Goal: Register for event/course

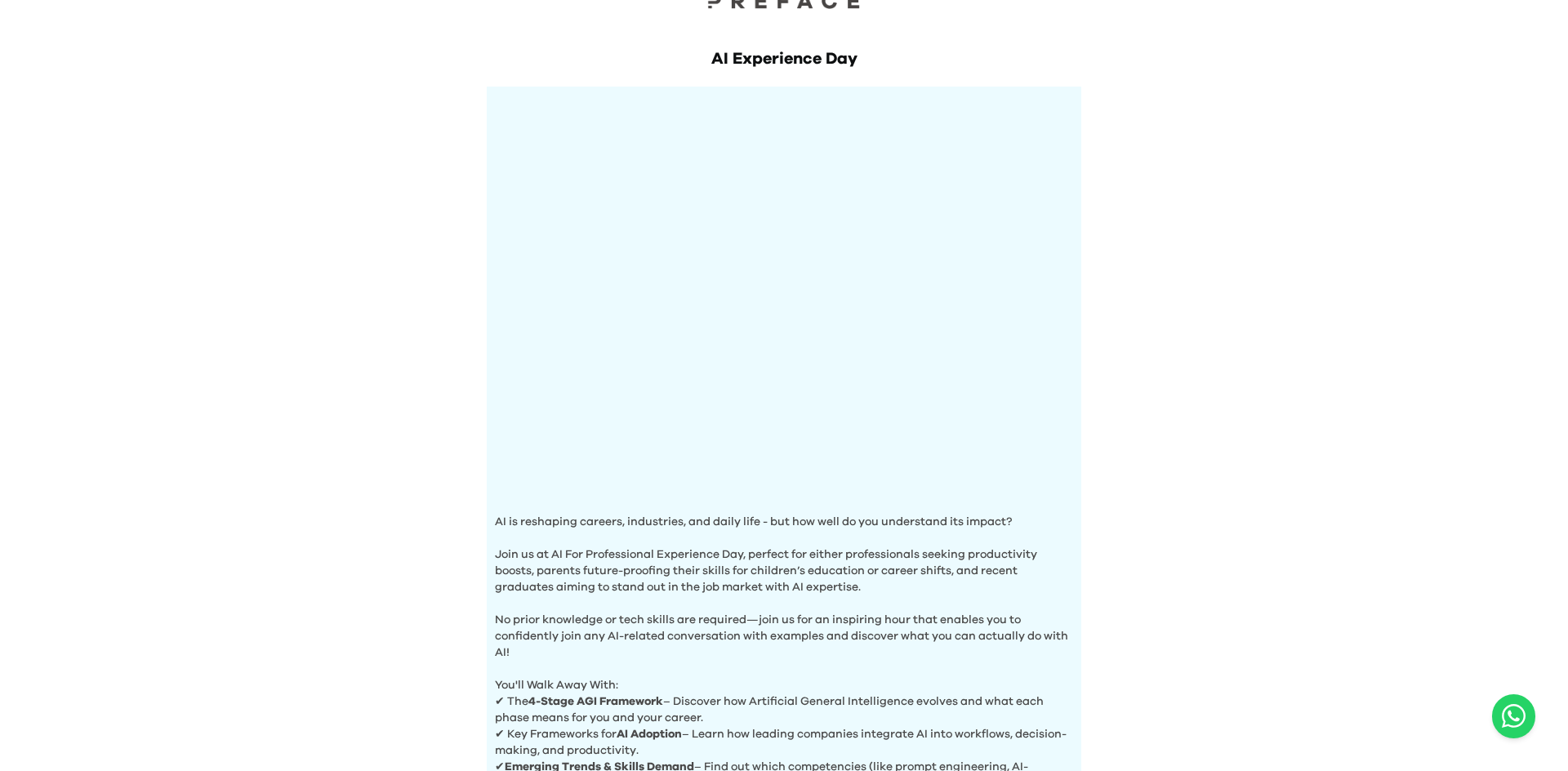
scroll to position [139, 0]
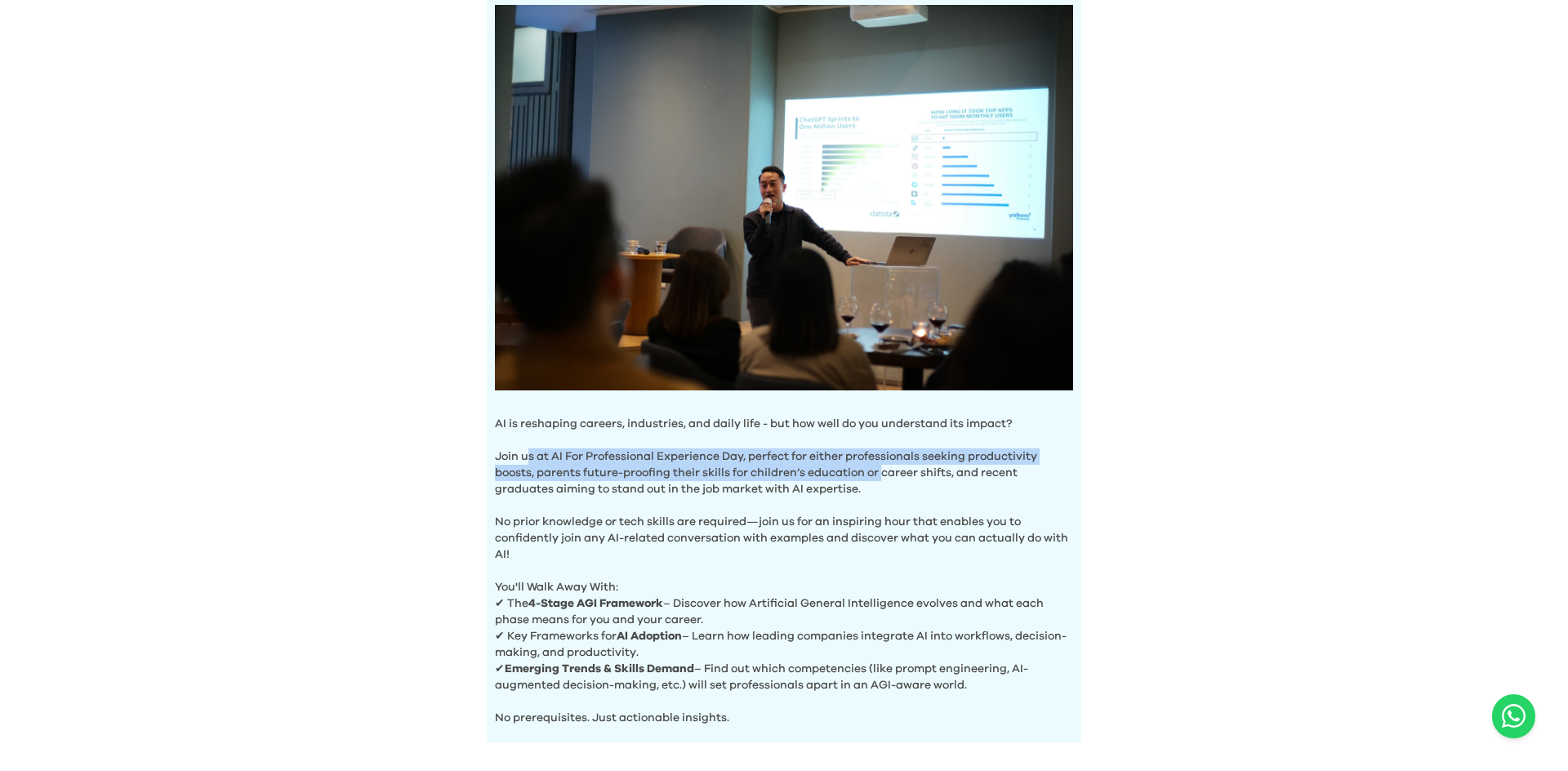
drag, startPoint x: 543, startPoint y: 453, endPoint x: 942, endPoint y: 463, distance: 399.1
click at [898, 473] on p "Join us at AI For Professional Experience Day, perfect for either professionals…" at bounding box center [783, 464] width 578 height 65
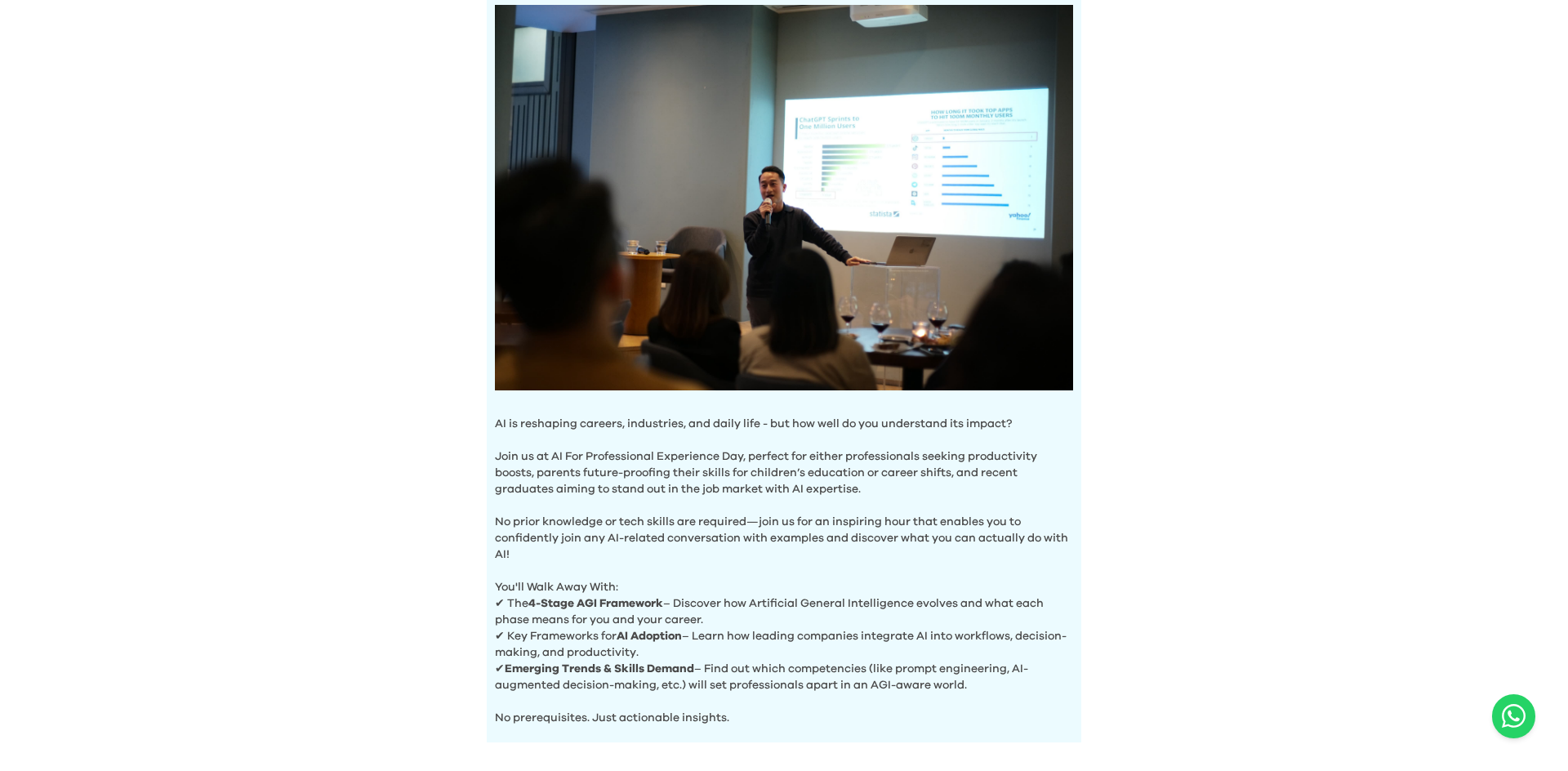
click at [1347, 243] on div "AI Experience Day AI is reshaping careers, industries, and daily life - but how…" at bounding box center [784, 505] width 1568 height 1288
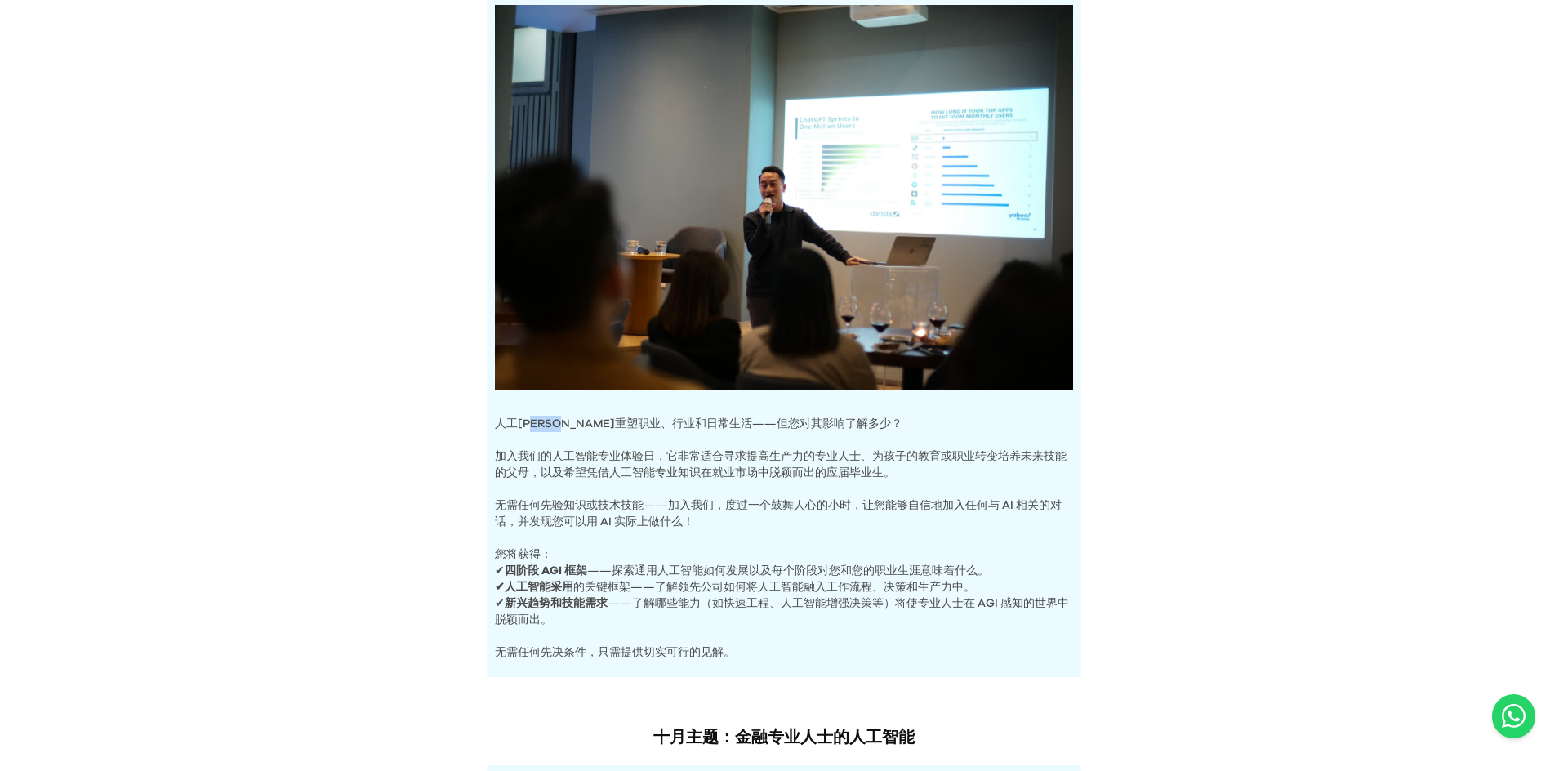
drag, startPoint x: 544, startPoint y: 424, endPoint x: 631, endPoint y: 424, distance: 87.0
click at [620, 424] on font "人工[PERSON_NAME]重塑职业、行业和日常生活——但您对其影响了解多少？" at bounding box center [698, 424] width 407 height 11
click at [638, 423] on font "人工[PERSON_NAME]重塑职业、行业和日常生活——但您对其影响了解多少？" at bounding box center [698, 424] width 407 height 11
drag, startPoint x: 752, startPoint y: 427, endPoint x: 794, endPoint y: 427, distance: 42.0
click at [786, 427] on font "人工[PERSON_NAME]重塑职业、行业和日常生活——但您对其影响了解多少？" at bounding box center [698, 424] width 407 height 11
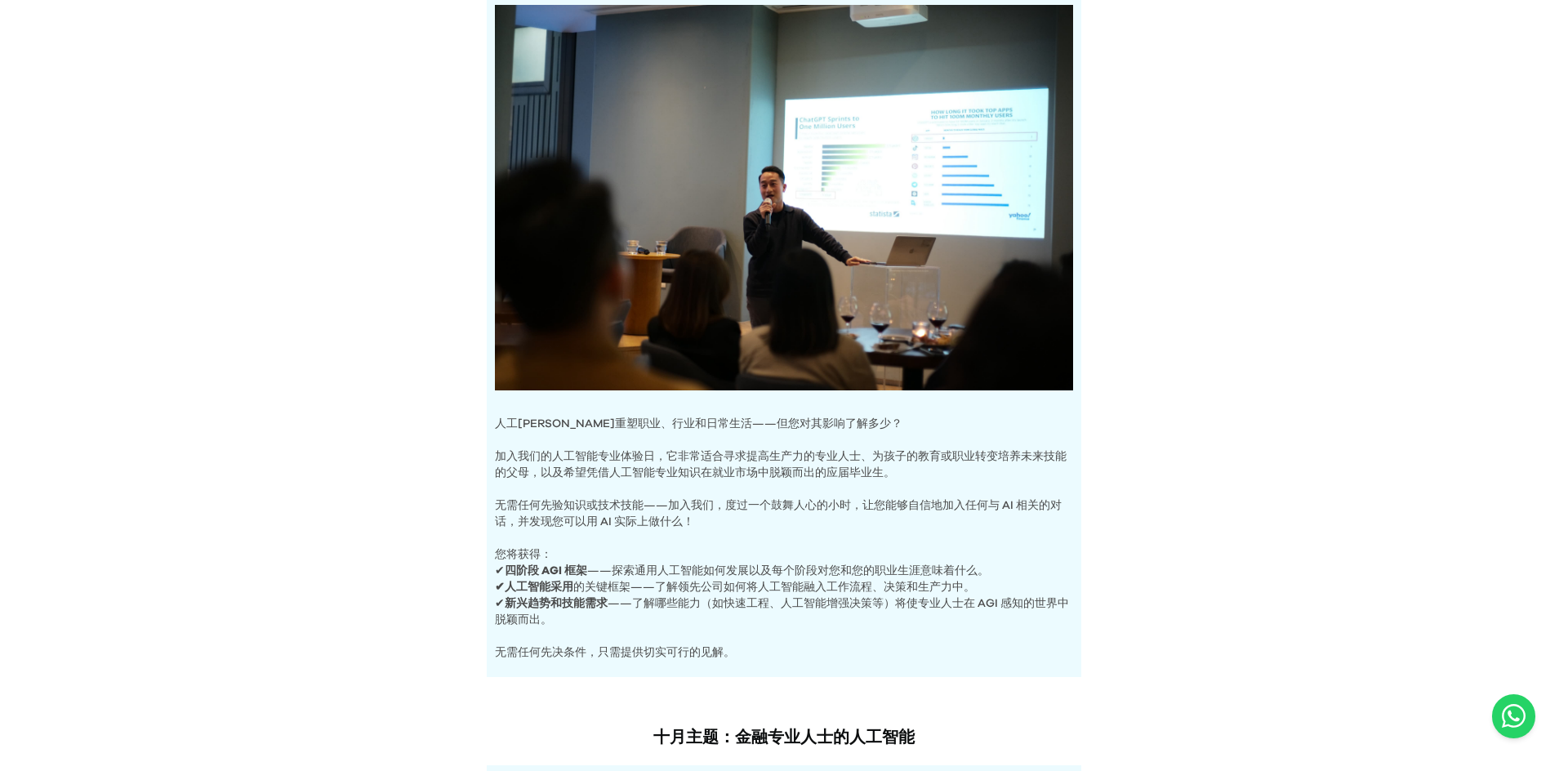
click at [801, 427] on font "人工[PERSON_NAME]重塑职业、行业和日常生活——但您对其影响了解多少？" at bounding box center [698, 424] width 407 height 11
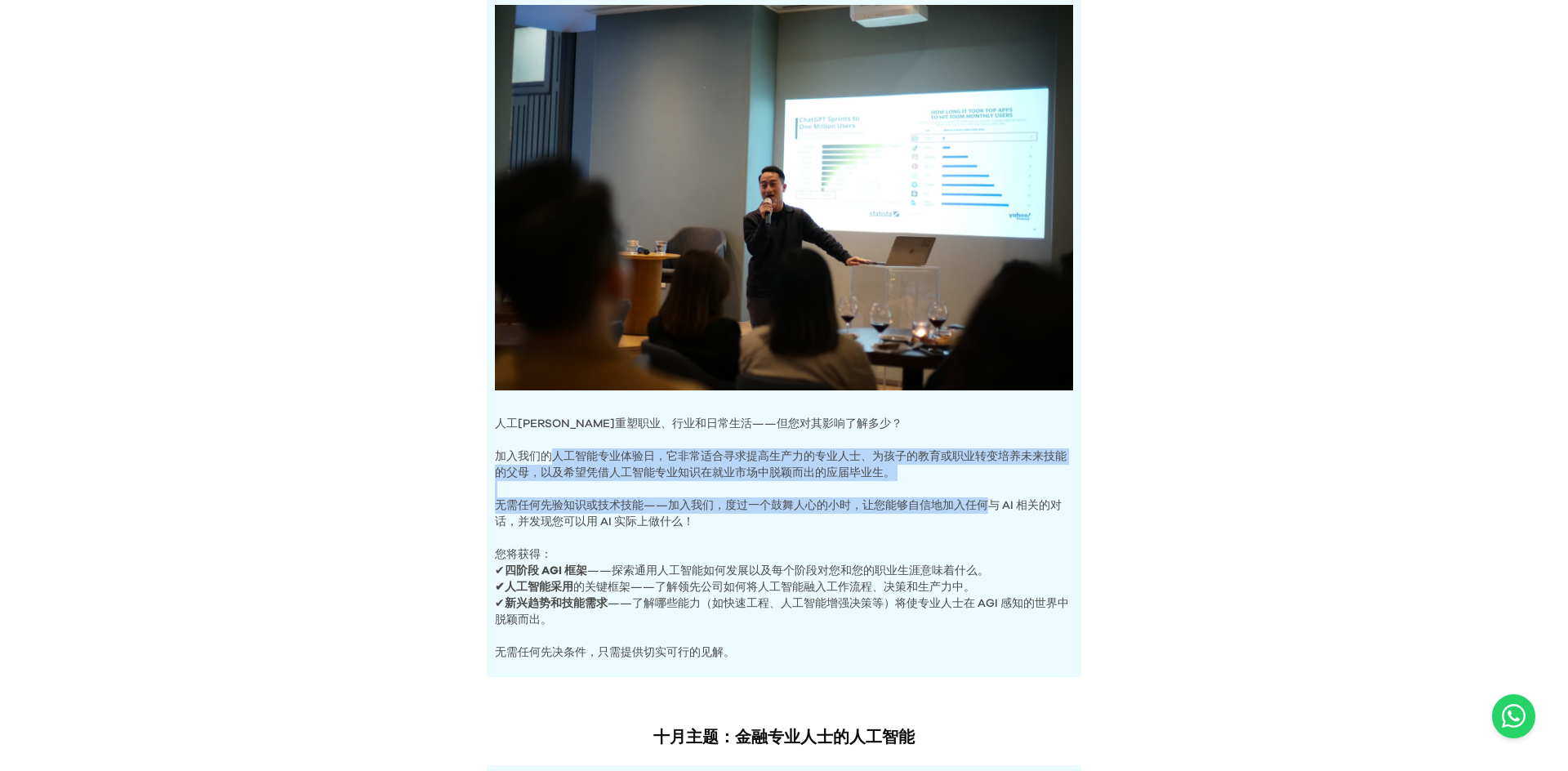
drag, startPoint x: 549, startPoint y: 456, endPoint x: 993, endPoint y: 504, distance: 446.6
click at [992, 503] on div "人工[PERSON_NAME]重塑职业、行业和日常生活——但您对其影响了解多少？ 加入我们的人工智能专业体验日，它非常适合寻求提高生产力的专业人士、为孩子的教…" at bounding box center [784, 333] width 594 height 689
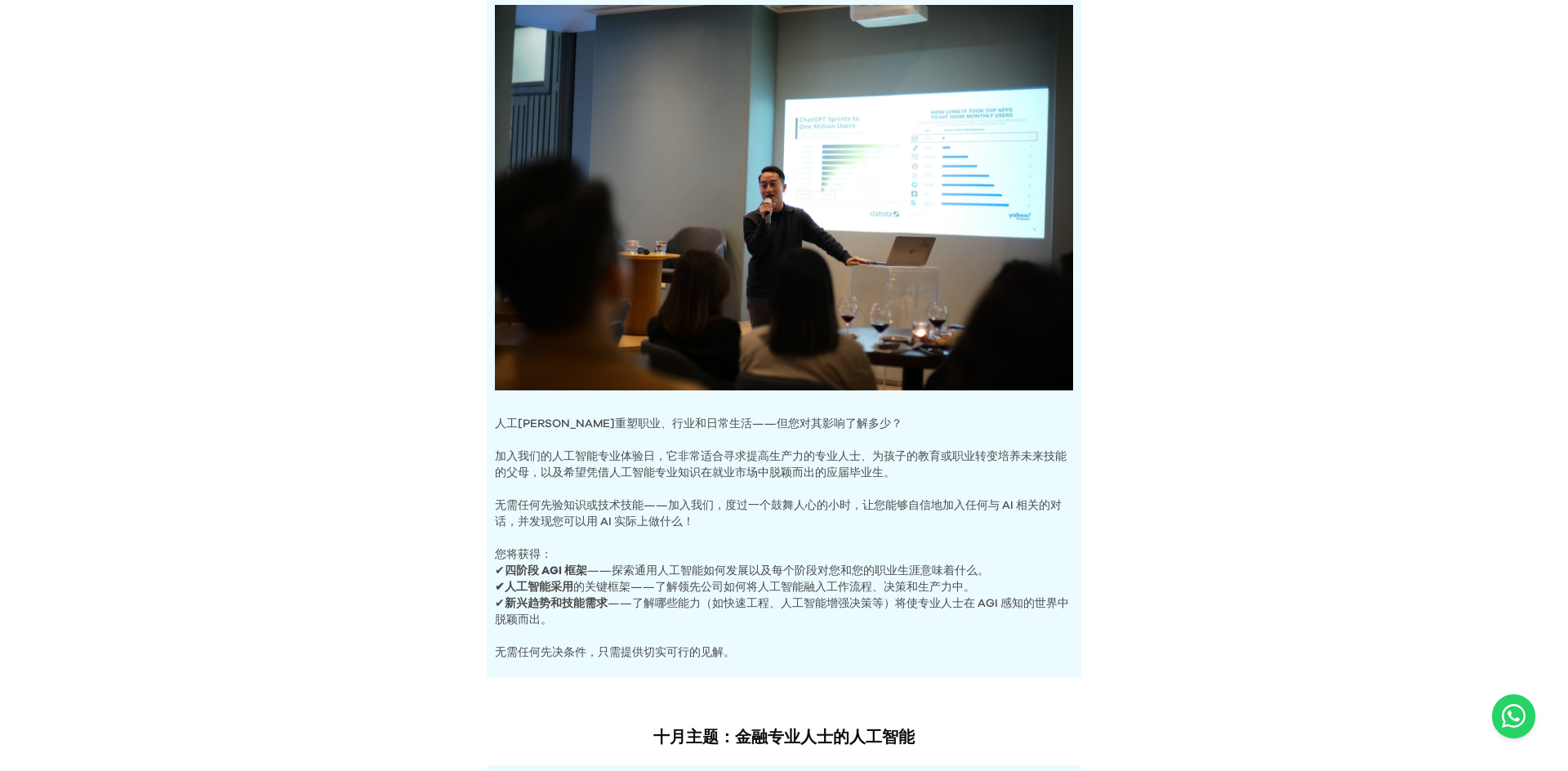
drag, startPoint x: 1005, startPoint y: 519, endPoint x: 975, endPoint y: 515, distance: 30.3
click at [1004, 519] on p "无需任何先验知识或技术技能——加入我们，度过一个鼓舞人心的小时，让您能够自信地加入任何与 AI 相关的对话，并发现您可以用 AI 实际上做什么！" at bounding box center [783, 505] width 578 height 49
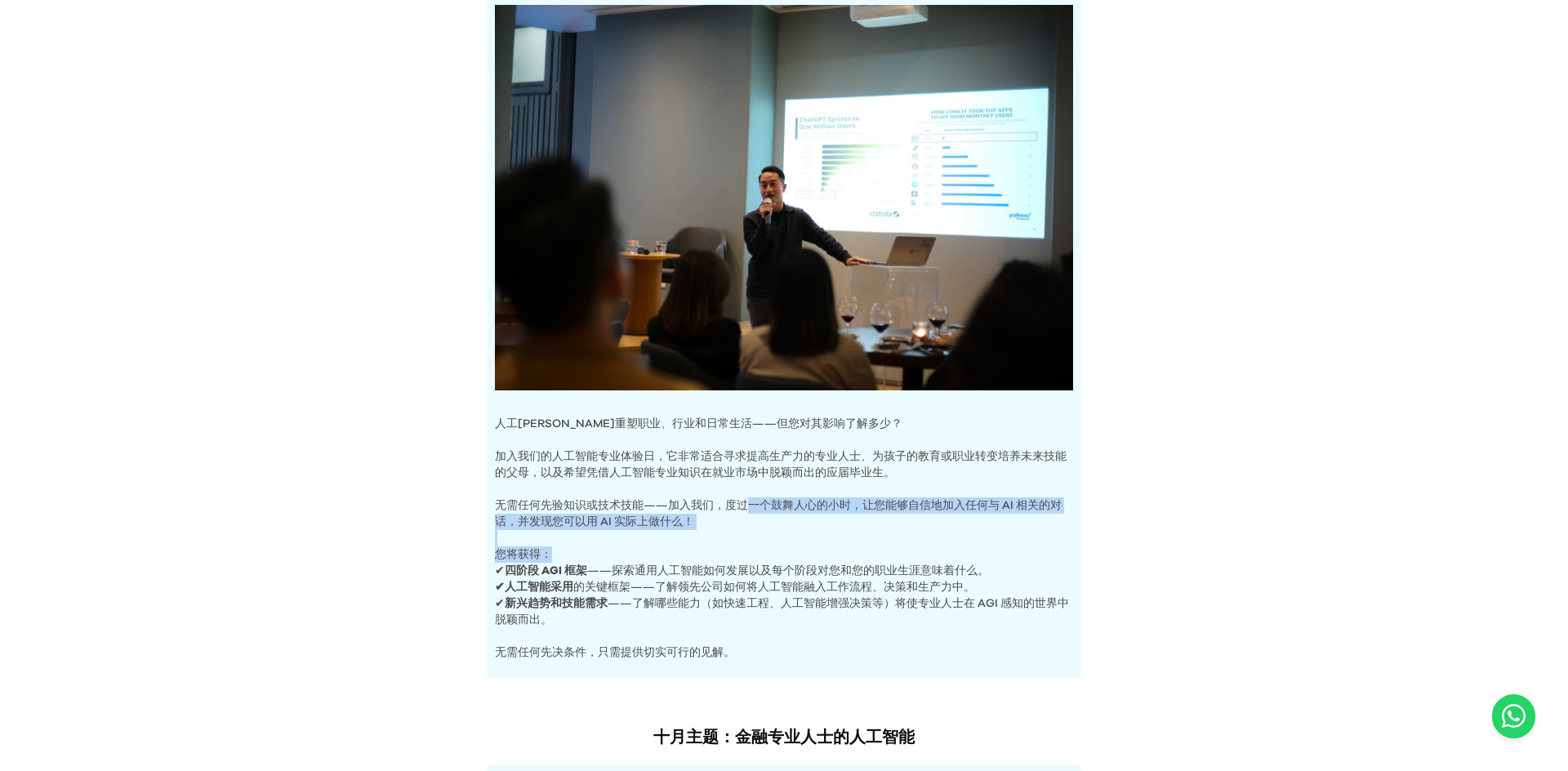
drag, startPoint x: 782, startPoint y: 522, endPoint x: 870, endPoint y: 558, distance: 95.1
click at [863, 556] on div "人工[PERSON_NAME]重塑职业、行业和日常生活——但您对其影响了解多少？ 加入我们的人工智能专业体验日，它非常适合寻求提高生产力的专业人士、为孩子的教…" at bounding box center [784, 333] width 594 height 689
click at [975, 551] on p "您将获得：" at bounding box center [783, 547] width 578 height 33
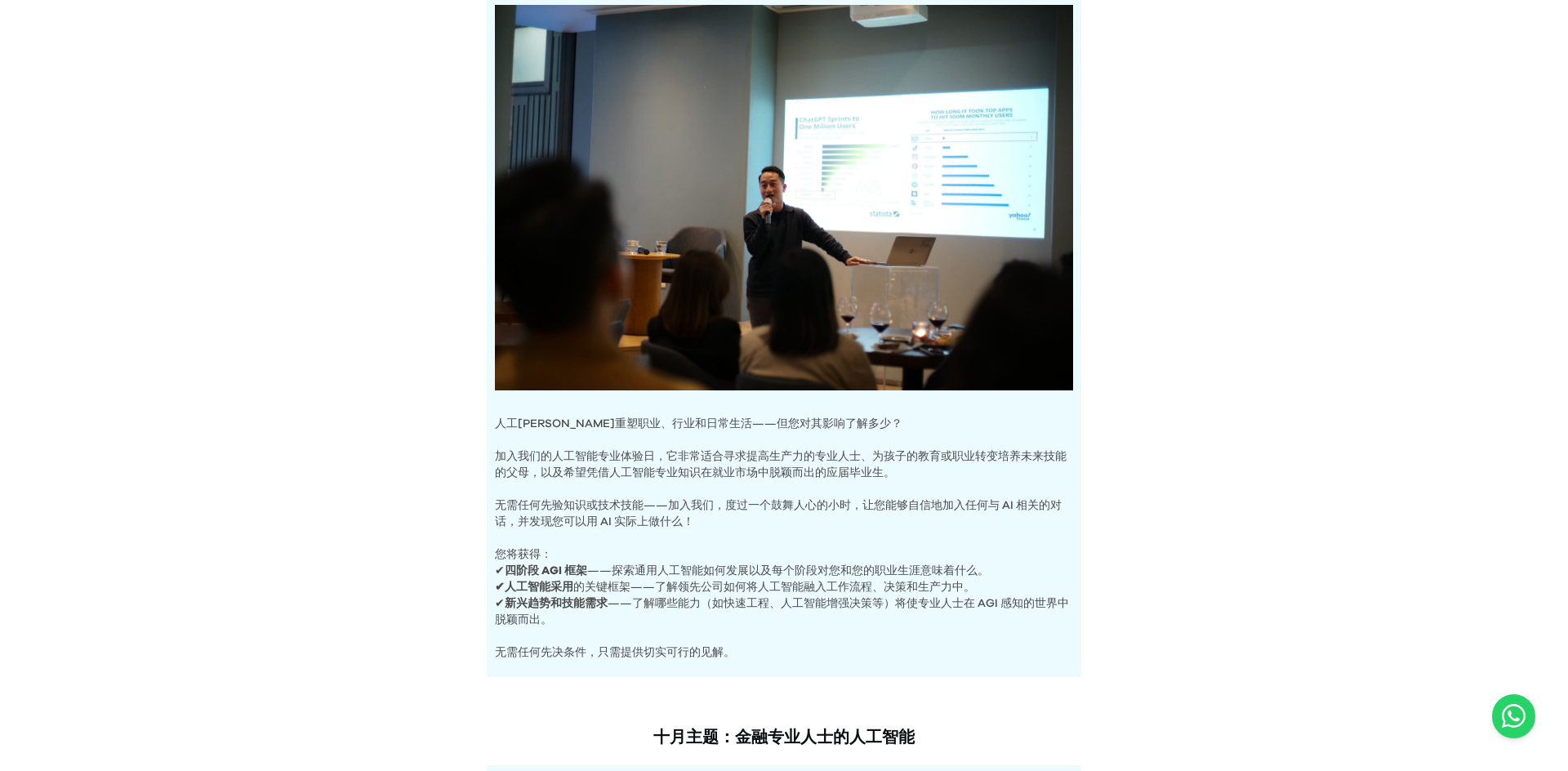
drag, startPoint x: 609, startPoint y: 567, endPoint x: 971, endPoint y: 589, distance: 362.7
click at [961, 589] on div "人工[PERSON_NAME]重塑职业、行业和日常生活——但您对其影响了解多少？ 加入我们的人工智能专业体验日，它非常适合寻求提高生产力的专业人士、为孩子的教…" at bounding box center [784, 333] width 594 height 689
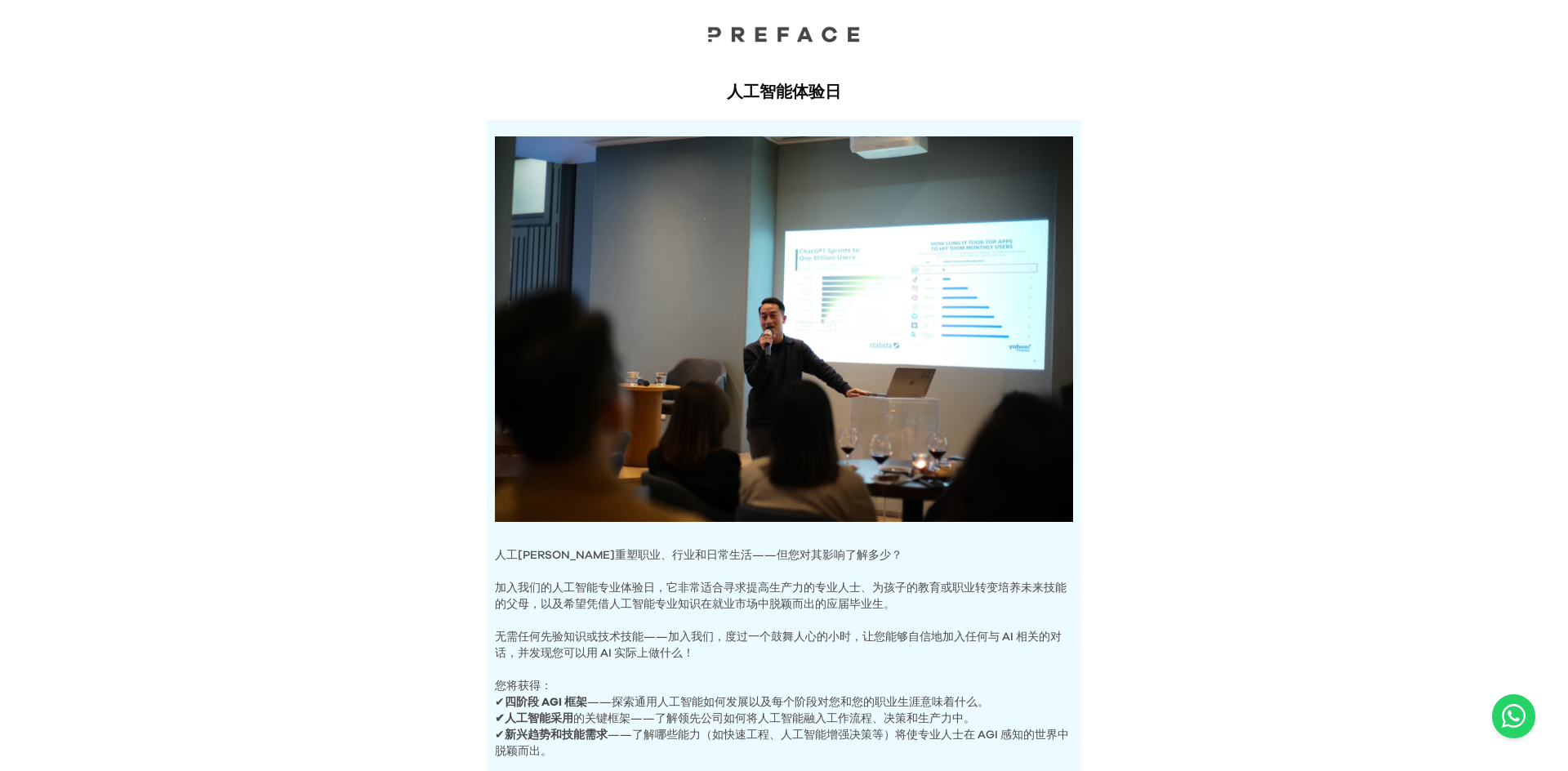
scroll to position [0, 0]
